Goal: Task Accomplishment & Management: Use online tool/utility

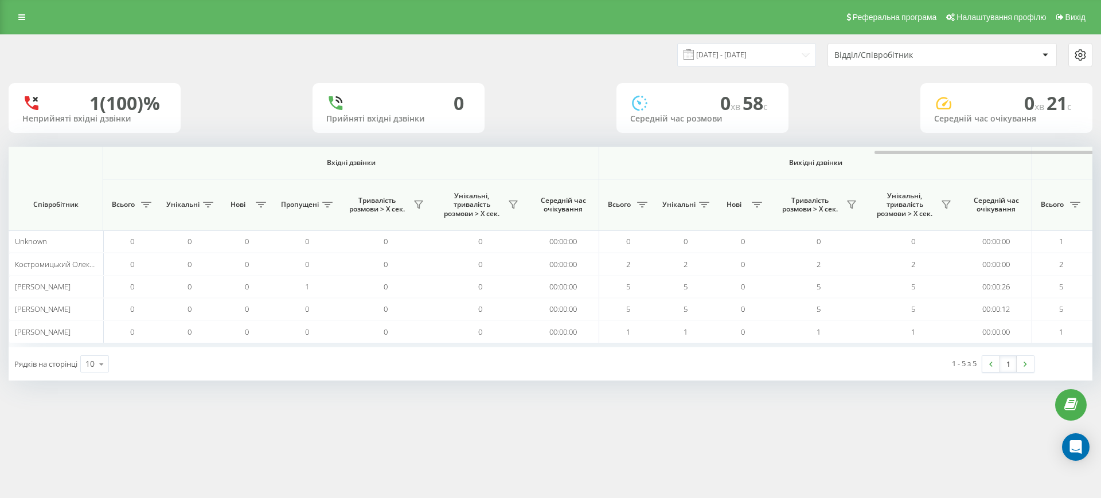
scroll to position [0, 516]
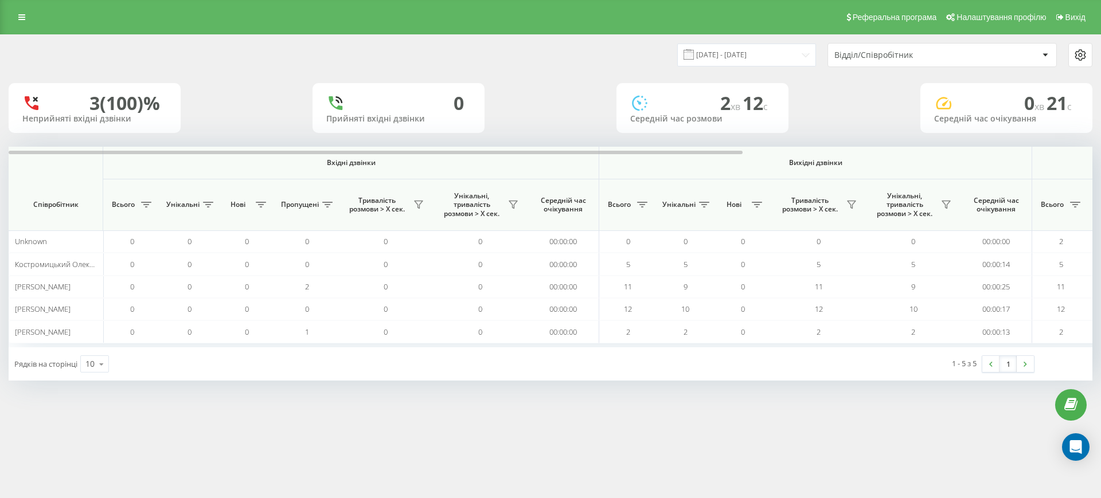
click at [1028, 146] on div "23.09.2025 - 23.09.2025 Відділ/Співробітник 3 (100)% Неприйняті вхідні дзвінки …" at bounding box center [551, 208] width 1084 height 346
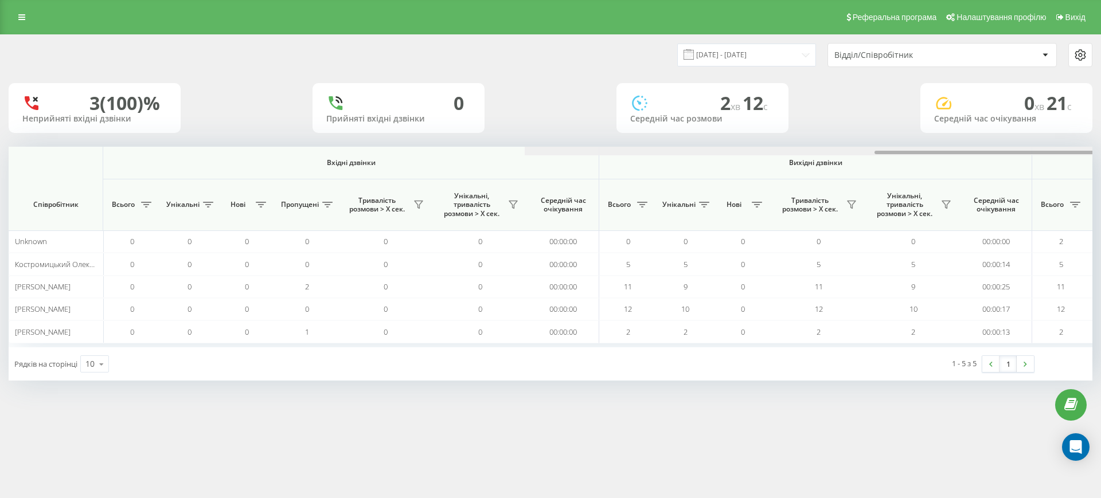
click at [1030, 151] on div at bounding box center [1067, 151] width 1084 height 9
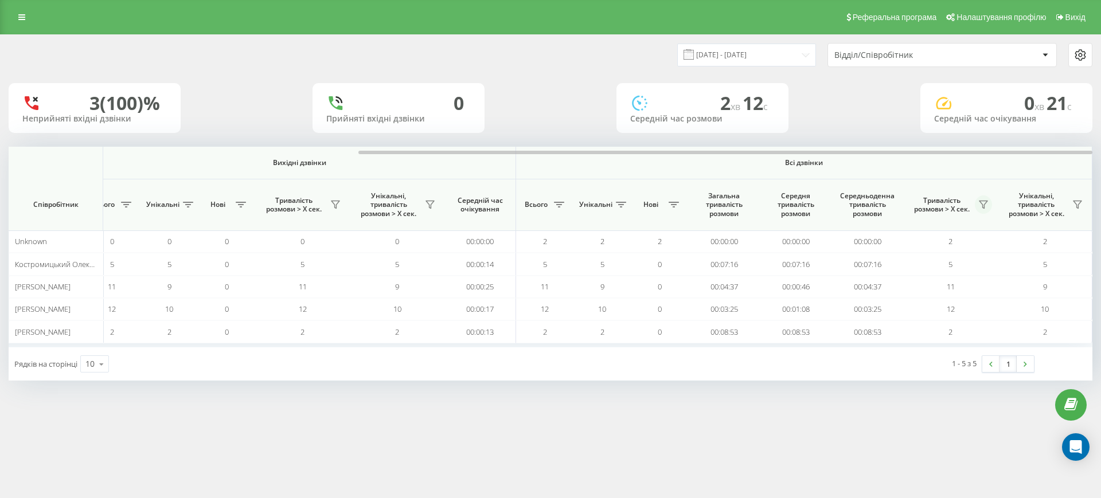
click at [978, 196] on button at bounding box center [983, 204] width 17 height 18
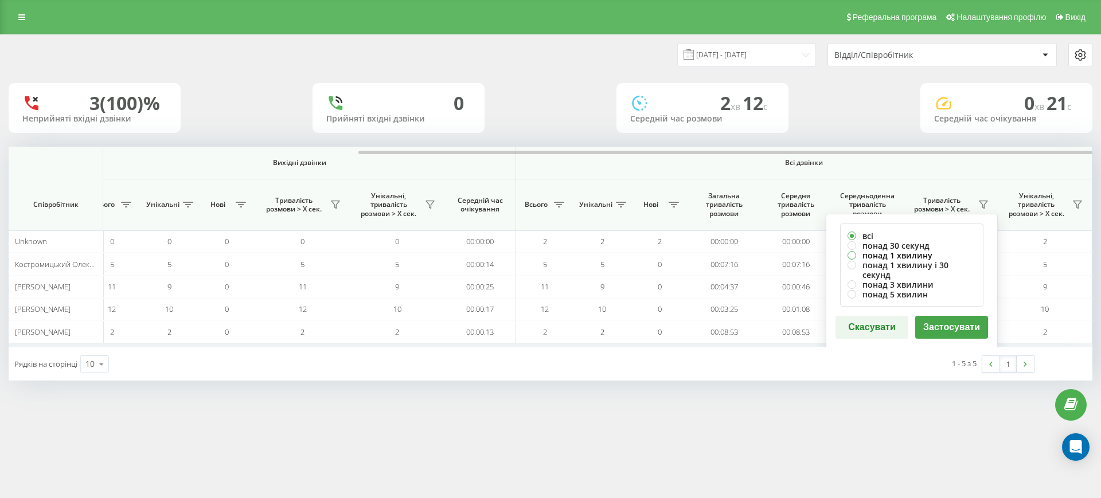
click at [903, 253] on label "понад 1 хвилину" at bounding box center [911, 256] width 128 height 10
radio input "true"
click at [946, 317] on button "Застосувати" at bounding box center [951, 327] width 73 height 23
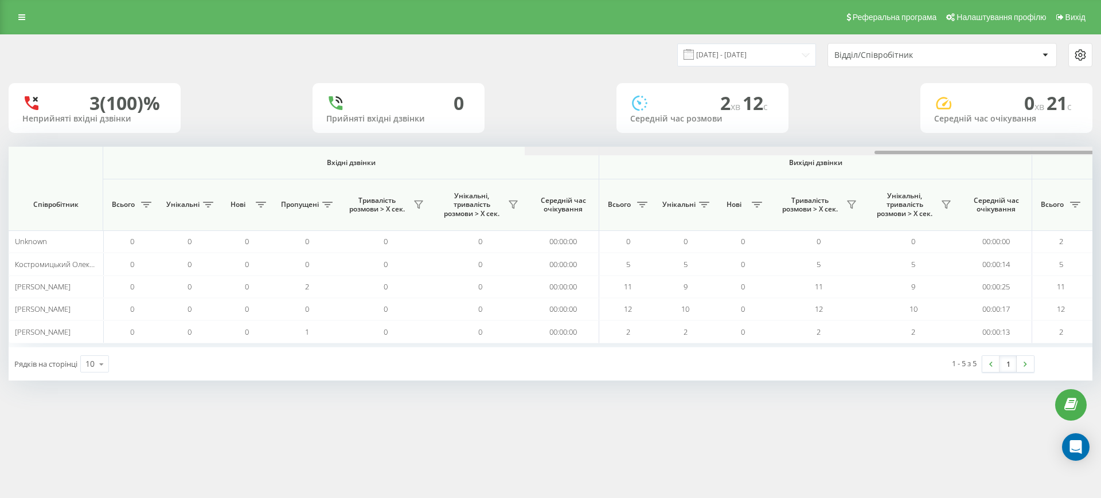
click at [1053, 154] on div at bounding box center [1067, 151] width 1084 height 9
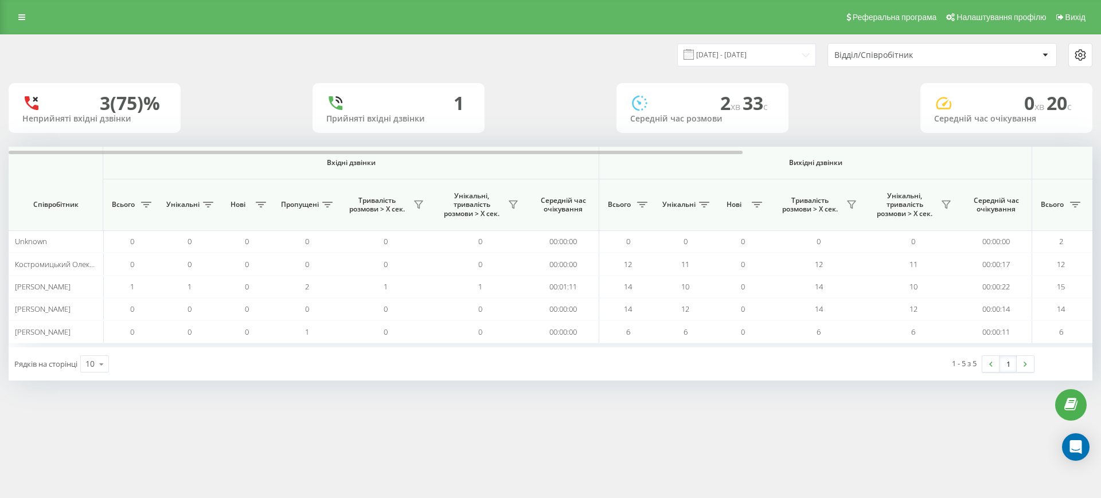
click at [1022, 154] on div at bounding box center [551, 151] width 1084 height 9
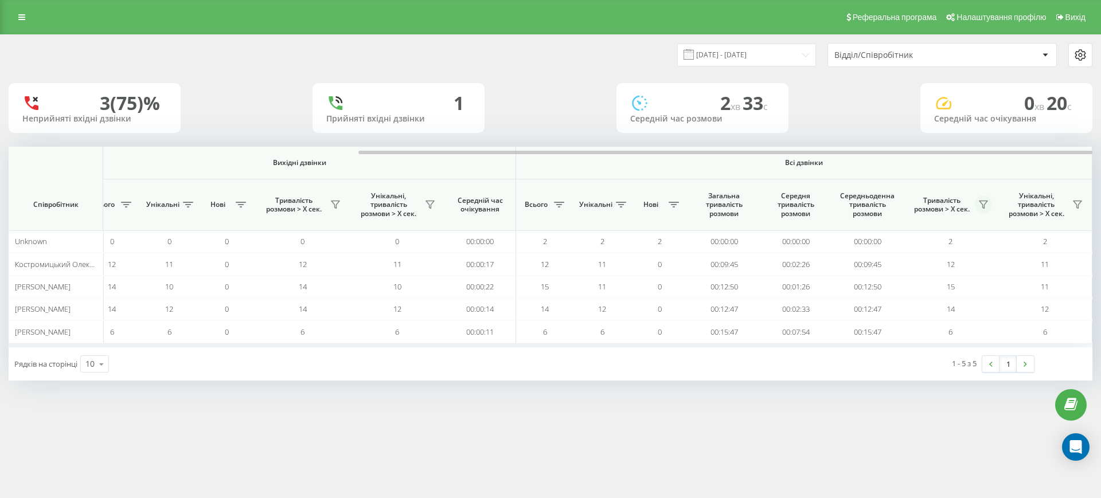
click at [984, 202] on icon at bounding box center [983, 204] width 9 height 9
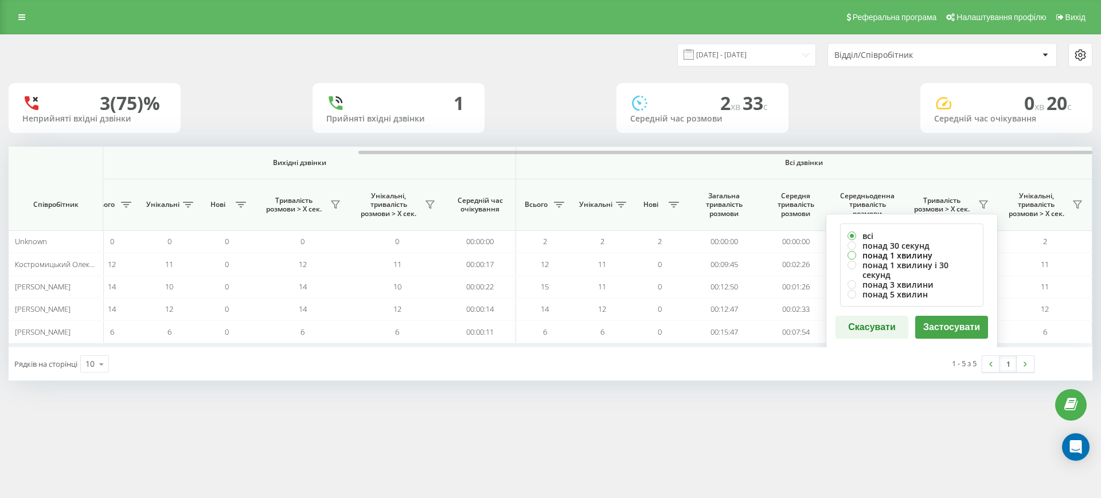
click at [921, 251] on label "понад 1 хвилину" at bounding box center [911, 256] width 128 height 10
radio input "true"
click at [939, 316] on button "Застосувати" at bounding box center [951, 327] width 73 height 23
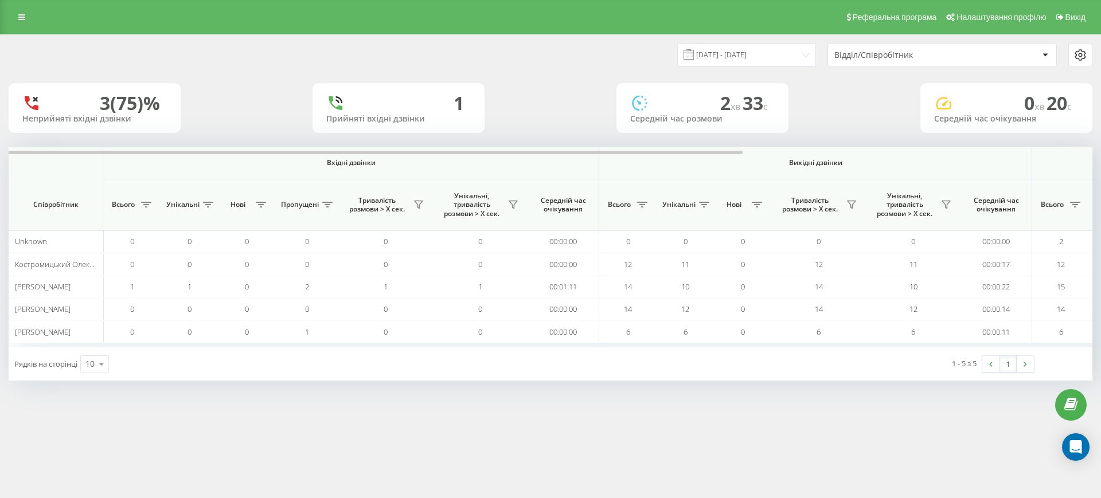
click at [1028, 155] on div at bounding box center [551, 151] width 1084 height 9
click at [1036, 150] on div at bounding box center [551, 151] width 1084 height 9
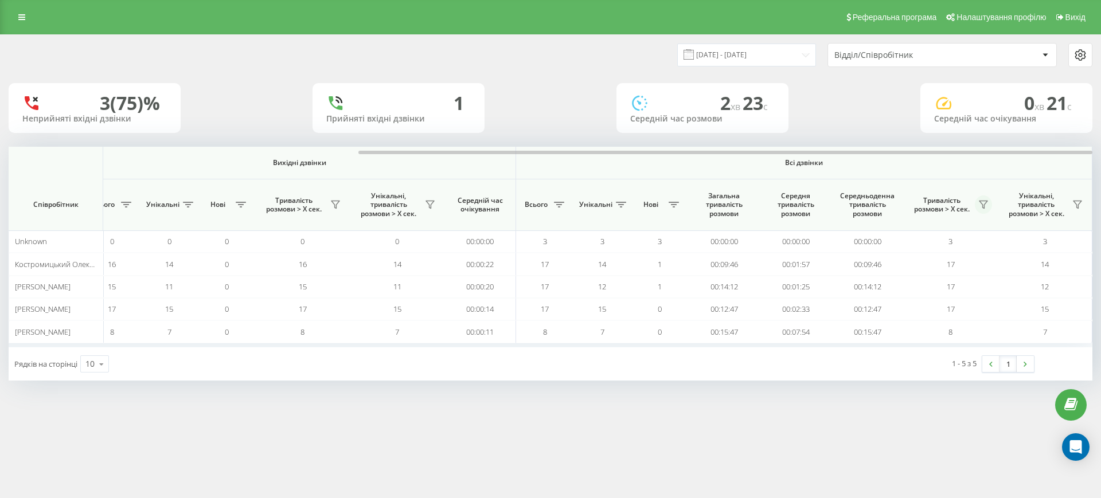
click at [987, 201] on icon at bounding box center [983, 204] width 8 height 7
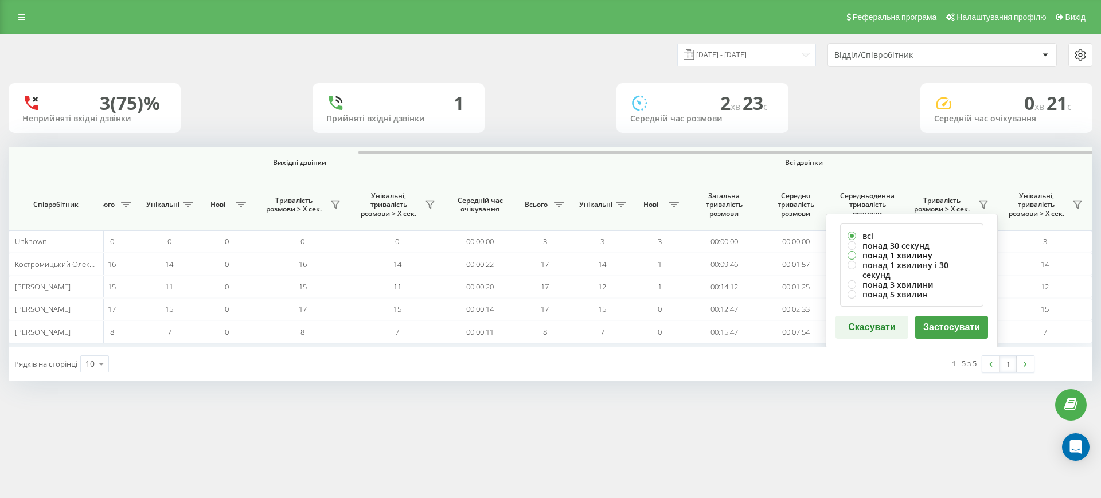
click at [910, 258] on label "понад 1 хвилину" at bounding box center [911, 256] width 128 height 10
radio input "true"
click at [955, 320] on button "Застосувати" at bounding box center [951, 327] width 73 height 23
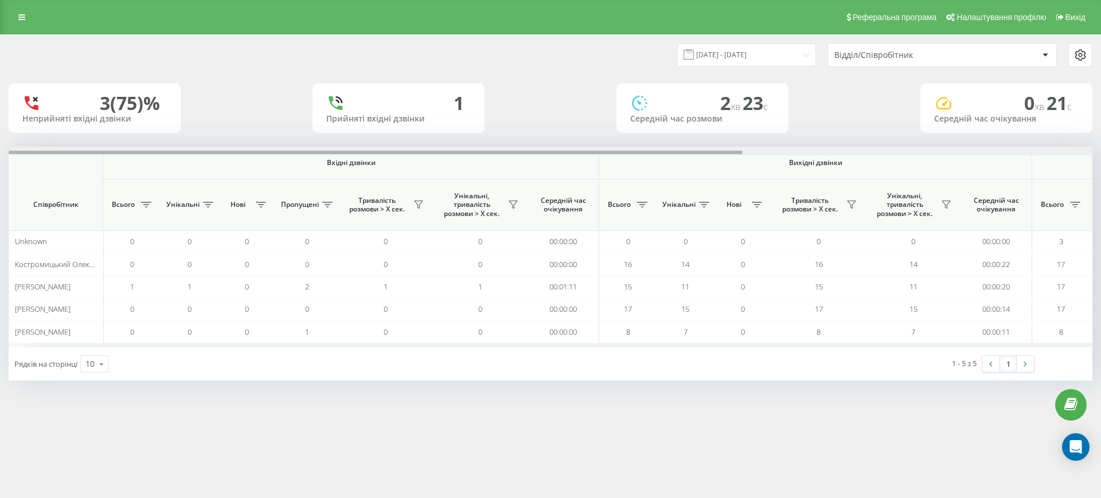
click at [1007, 154] on div at bounding box center [551, 151] width 1084 height 9
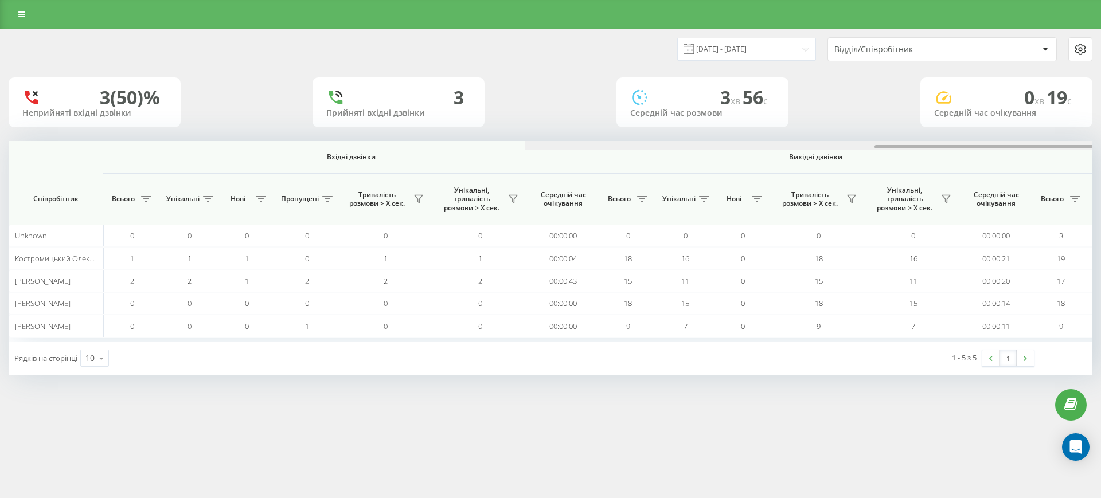
click at [1039, 147] on div at bounding box center [1067, 145] width 1084 height 9
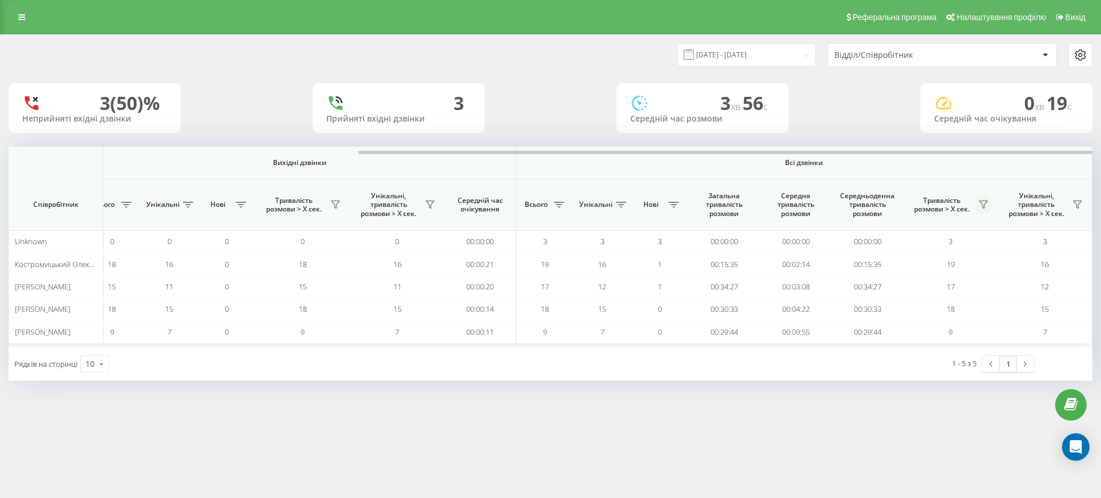
click at [984, 206] on icon at bounding box center [983, 204] width 8 height 7
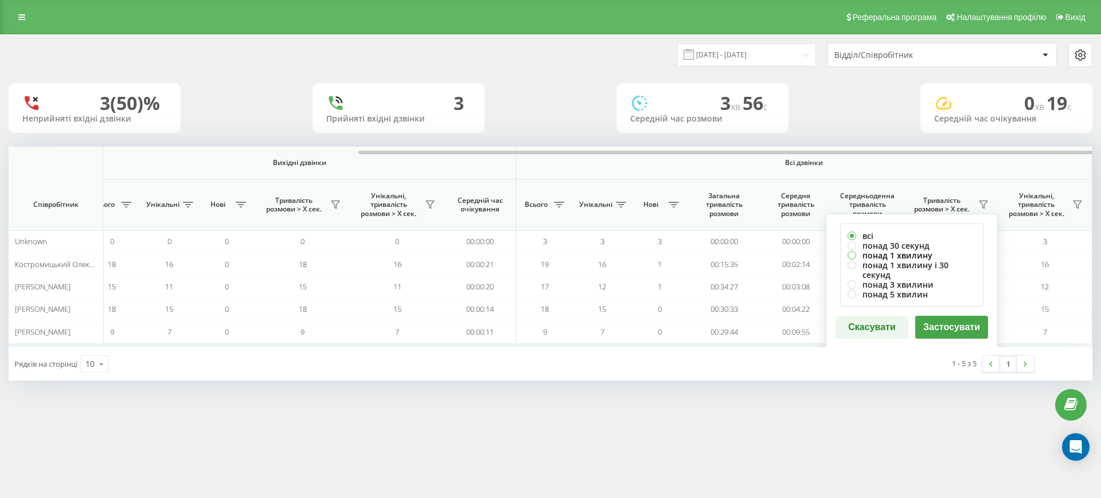
click at [910, 256] on label "понад 1 хвилину" at bounding box center [911, 256] width 128 height 10
radio input "true"
click at [948, 318] on button "Застосувати" at bounding box center [951, 327] width 73 height 23
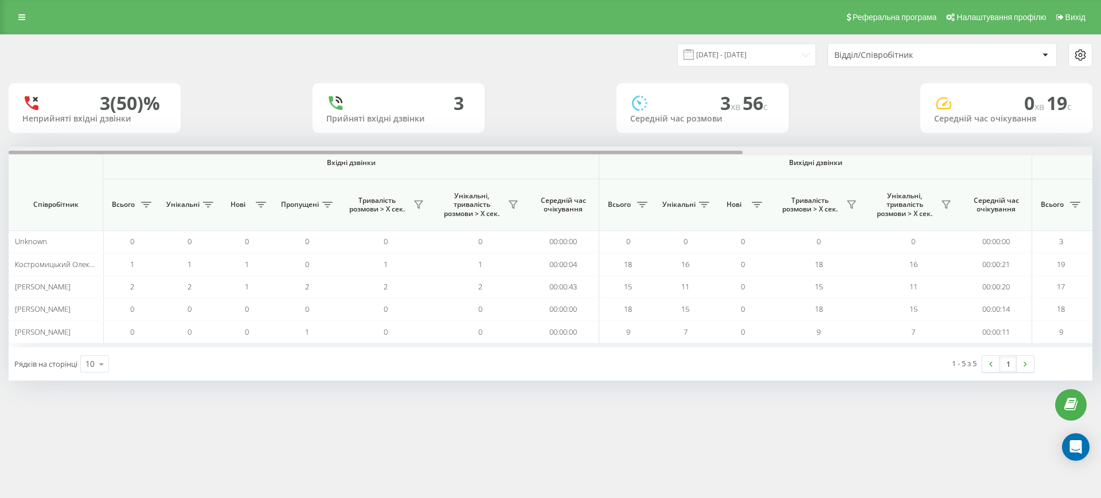
click at [1054, 152] on div at bounding box center [551, 151] width 1084 height 9
